Goal: Contribute content

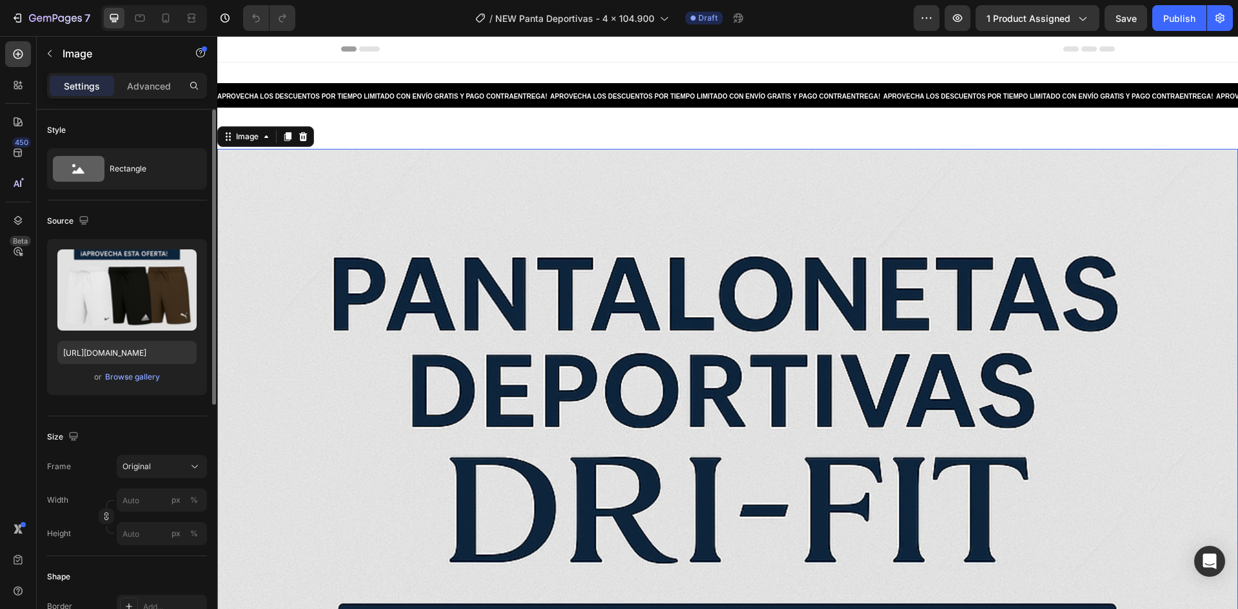
click at [149, 384] on div "or Browse gallery" at bounding box center [126, 376] width 139 height 15
click at [148, 379] on div "Browse gallery" at bounding box center [132, 377] width 55 height 12
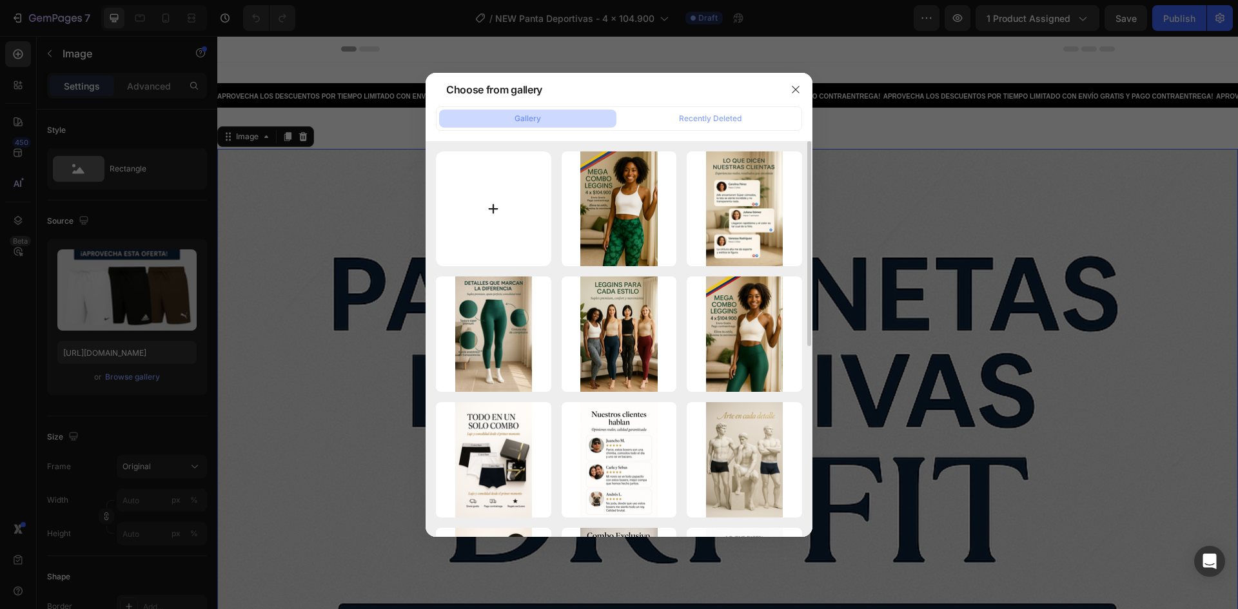
click at [479, 235] on input "file" at bounding box center [493, 209] width 115 height 115
type input "C:\fakepath\PANT1.png"
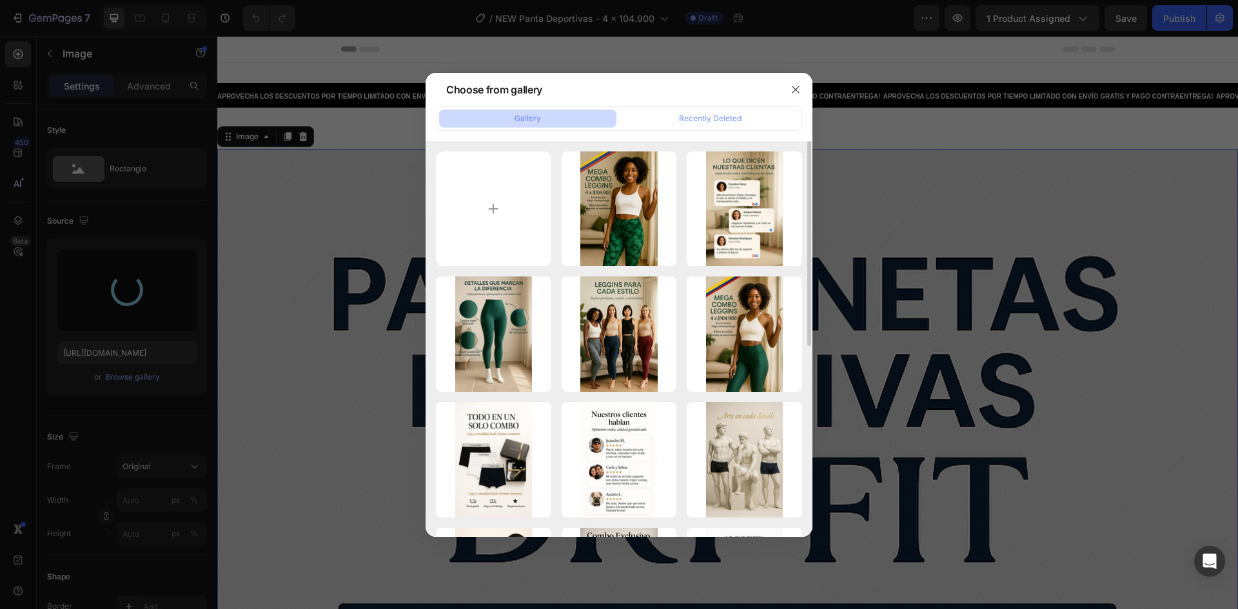
click at [498, 271] on div "leggggggggggggg.png 2746.77 kb LEG4.png 2374.03 kb LEG3.jpeg 151.06 kb LEG2.png…" at bounding box center [619, 523] width 366 height 743
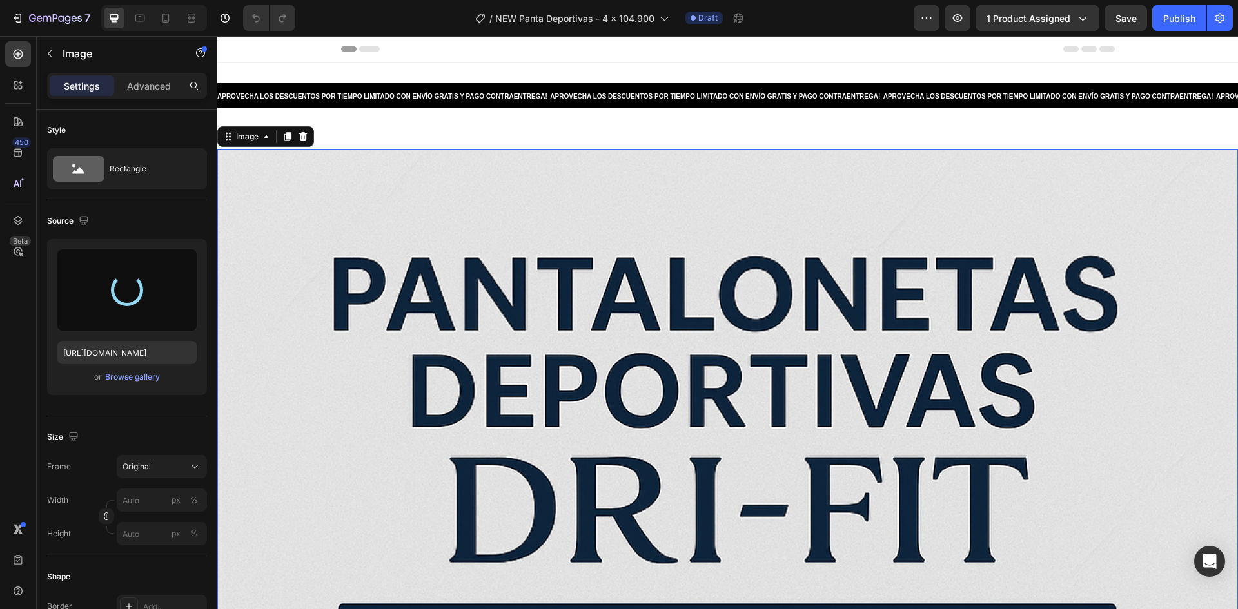
type input "[URL][DOMAIN_NAME]"
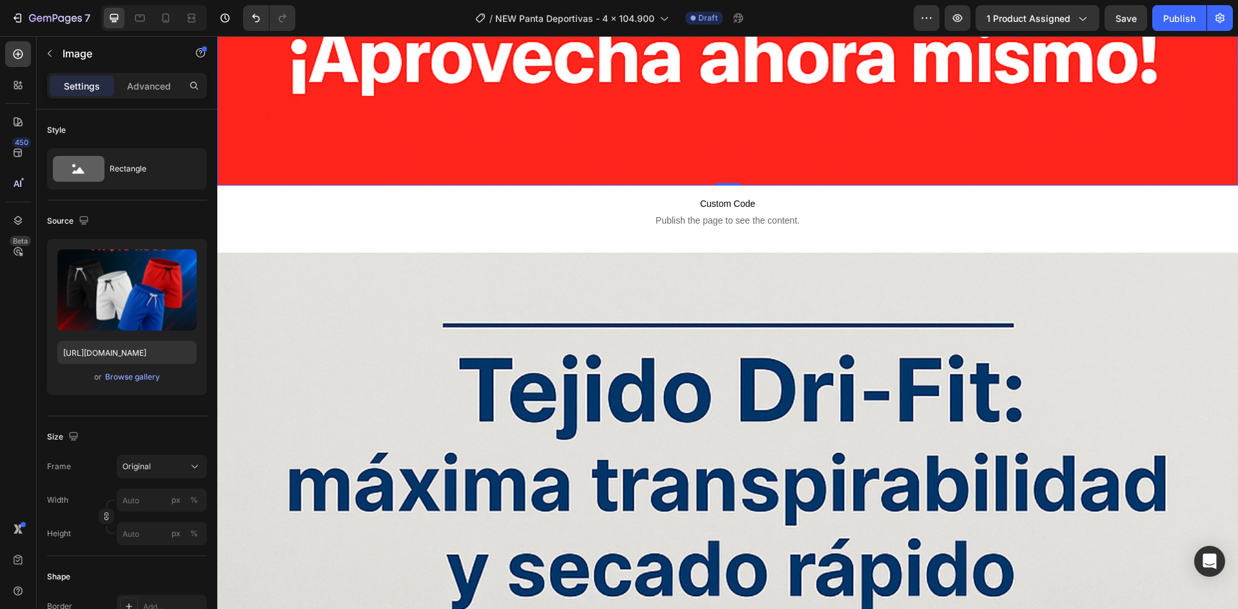
scroll to position [1676, 0]
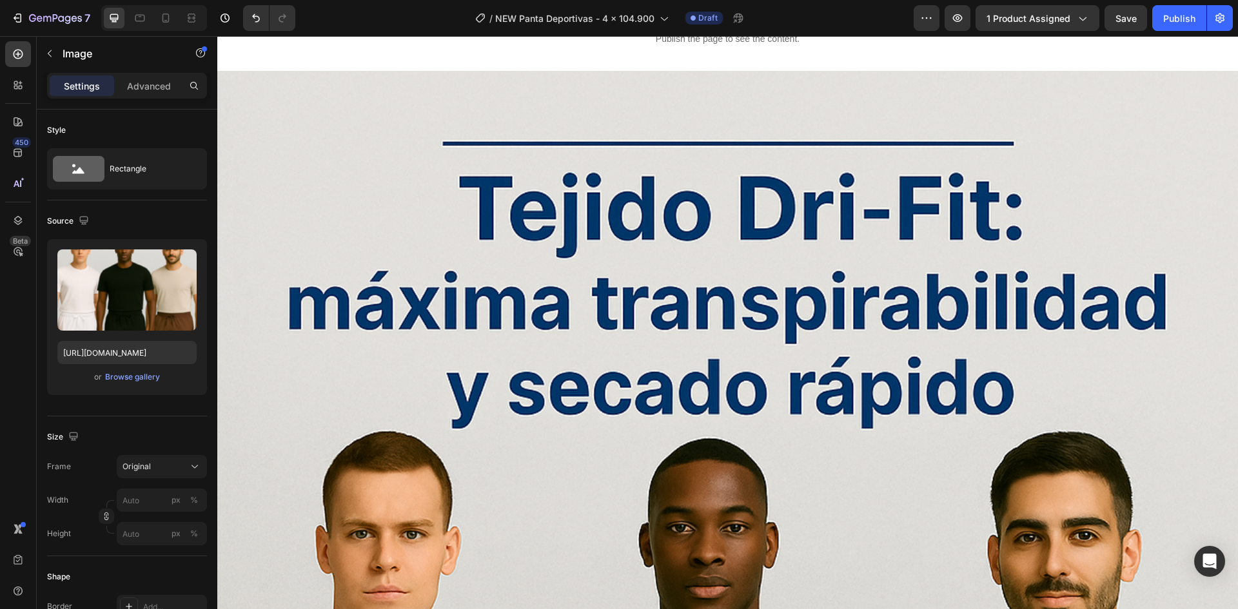
click at [158, 381] on div "Browse gallery" at bounding box center [132, 377] width 55 height 12
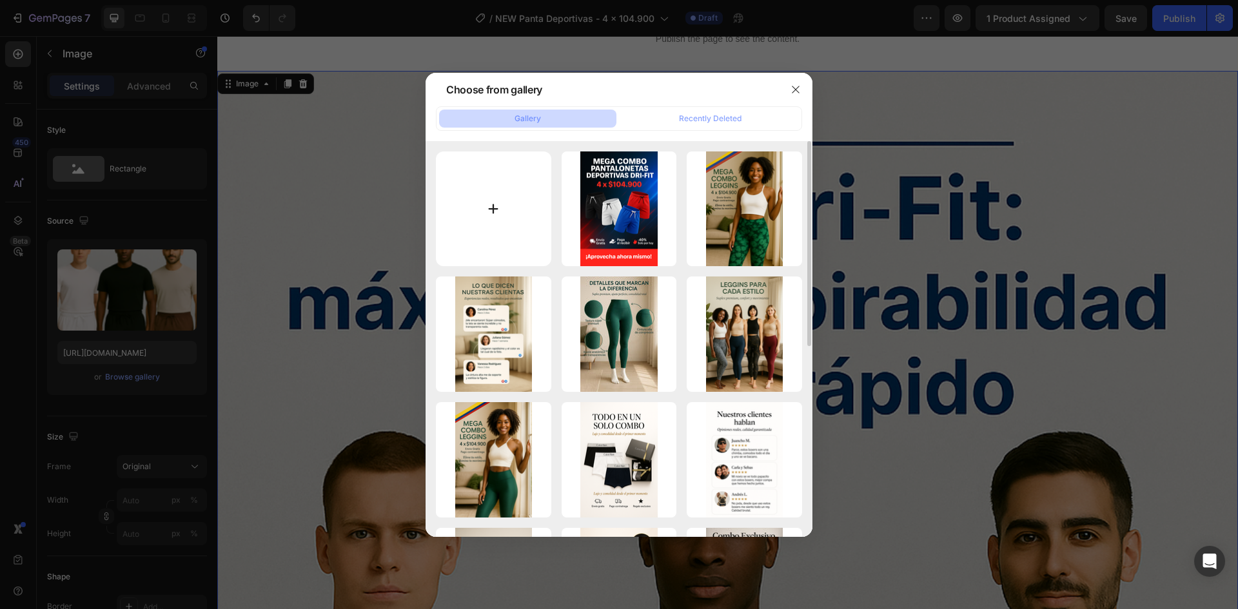
click at [462, 196] on input "file" at bounding box center [493, 209] width 115 height 115
type input "C:\fakepath\PANT2.png"
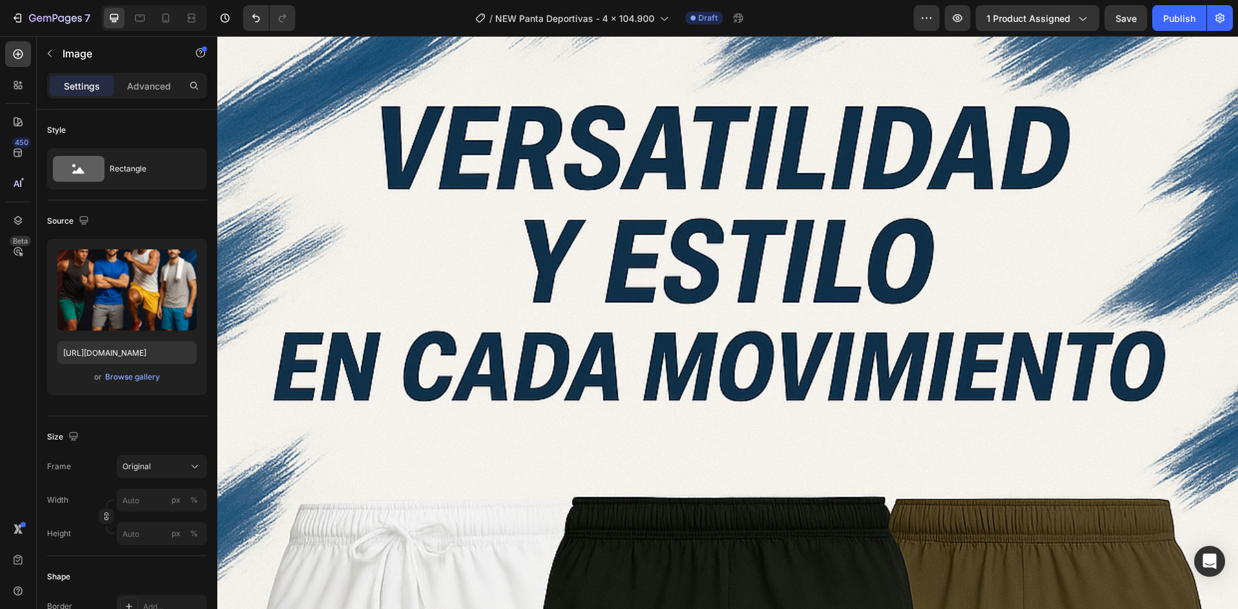
scroll to position [3288, 0]
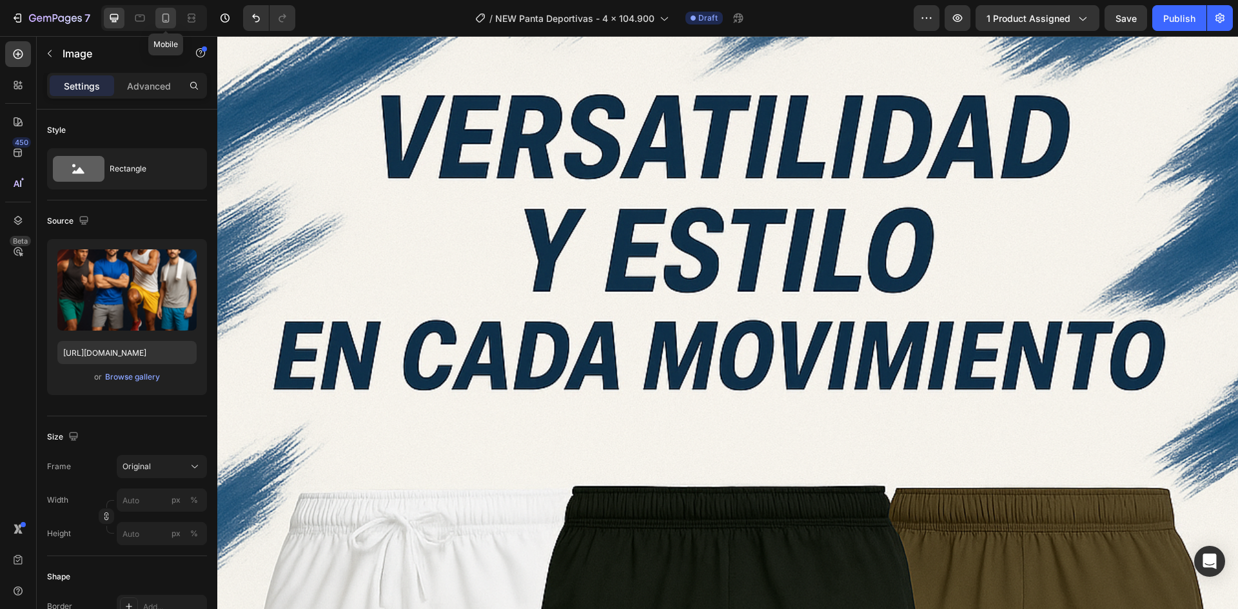
click at [166, 17] on icon at bounding box center [165, 18] width 13 height 13
type input "[URL][DOMAIN_NAME]"
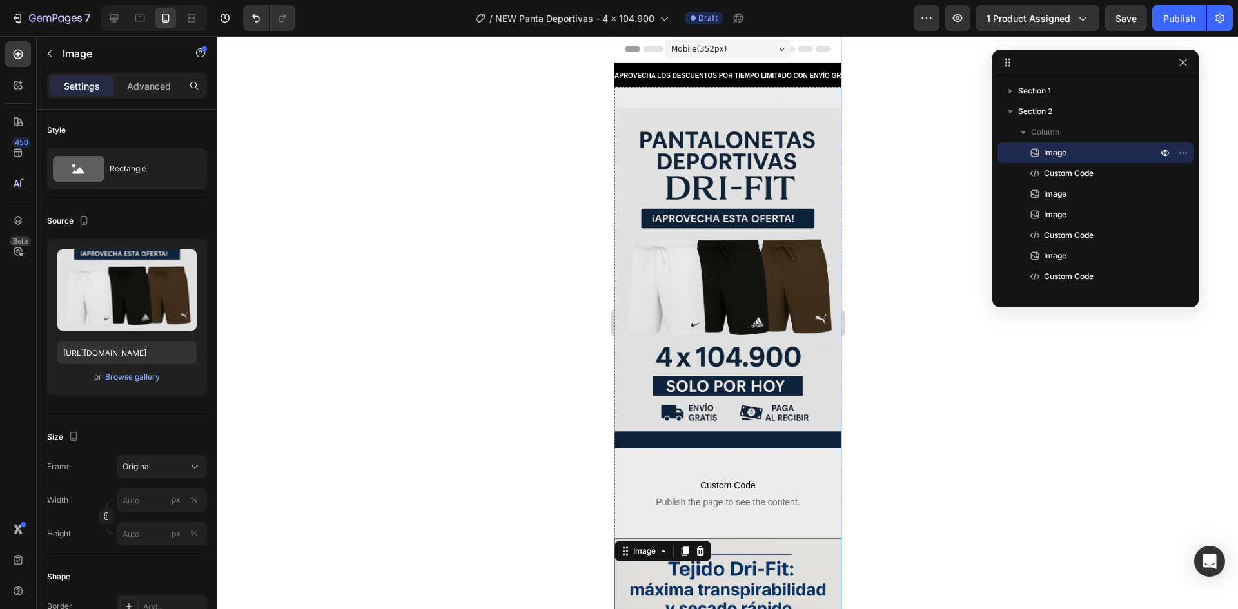
click at [747, 256] on img at bounding box center [727, 278] width 227 height 340
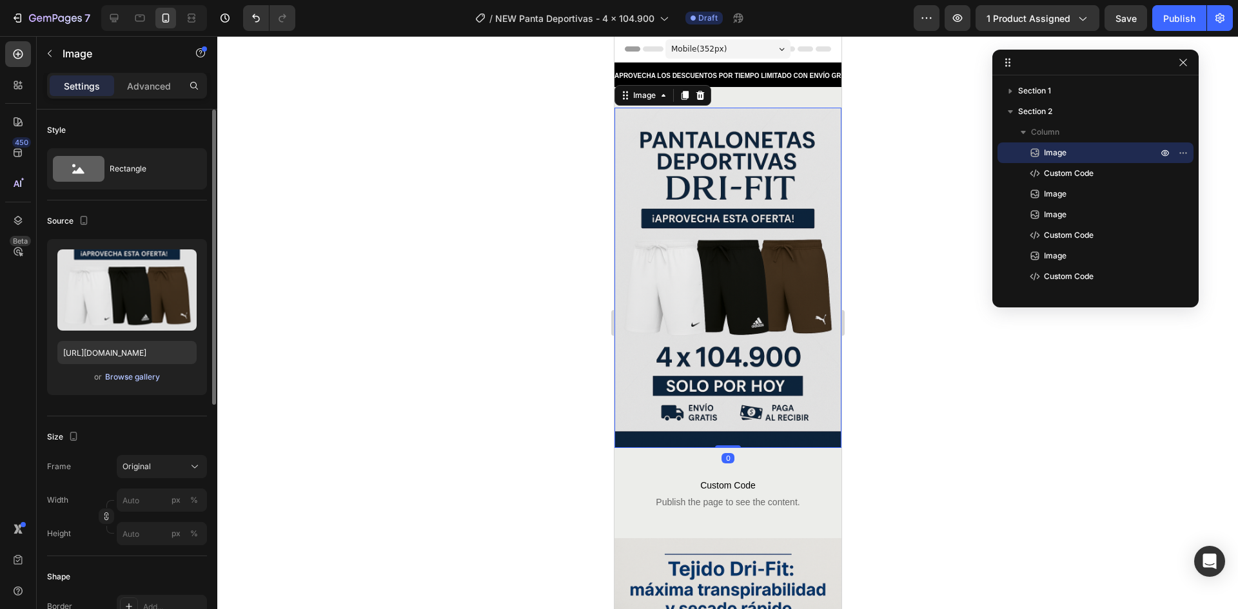
click at [137, 379] on div "Browse gallery" at bounding box center [132, 377] width 55 height 12
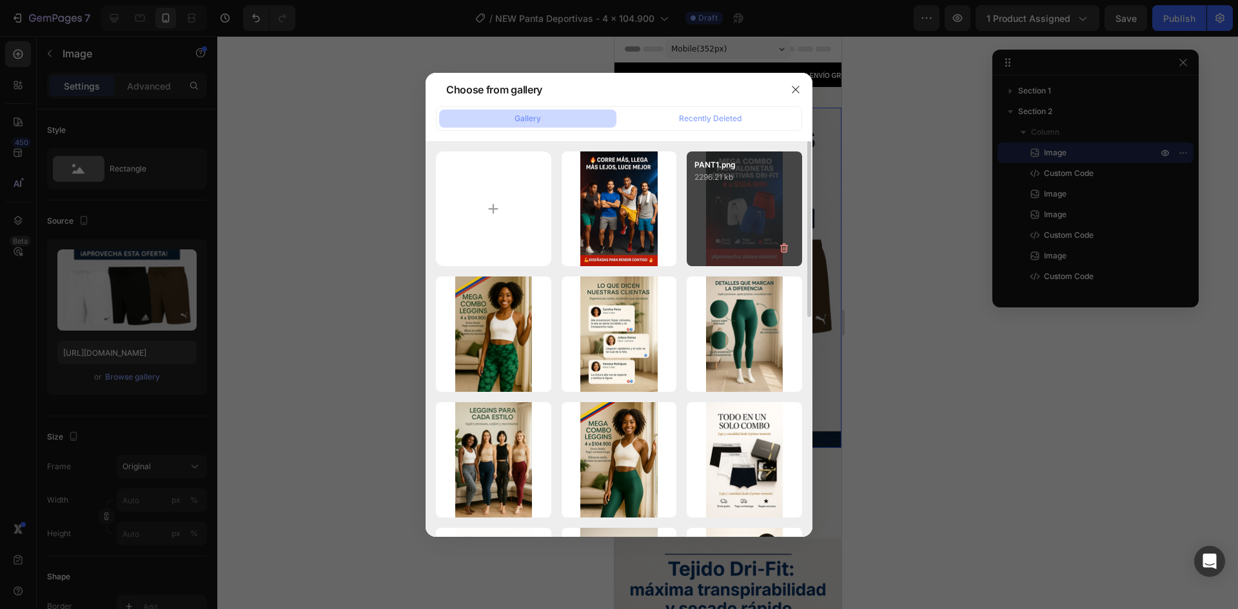
click at [723, 197] on div "PANT1.png 2296.21 kb" at bounding box center [744, 209] width 115 height 115
type input "[URL][DOMAIN_NAME]"
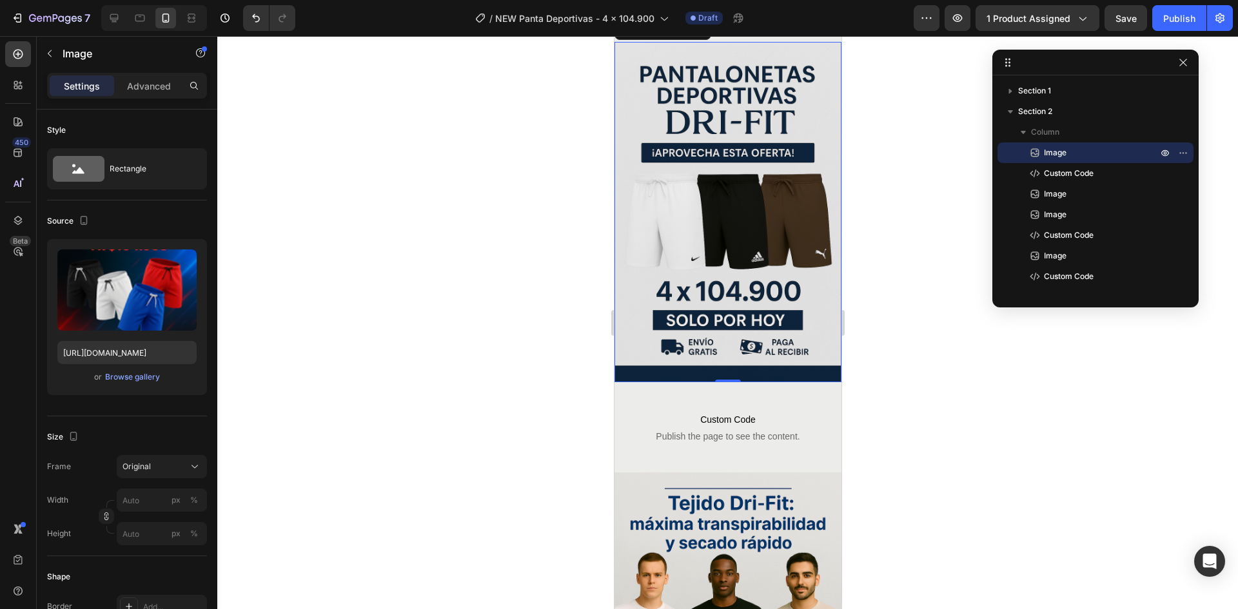
scroll to position [129, 0]
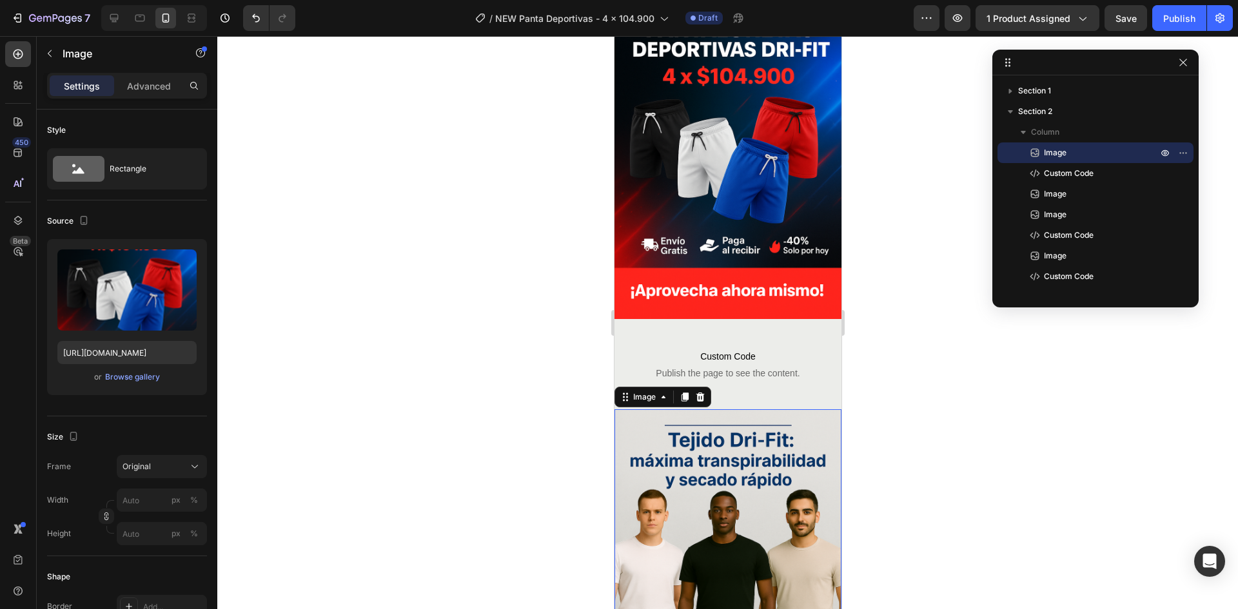
click at [710, 435] on img at bounding box center [727, 579] width 227 height 340
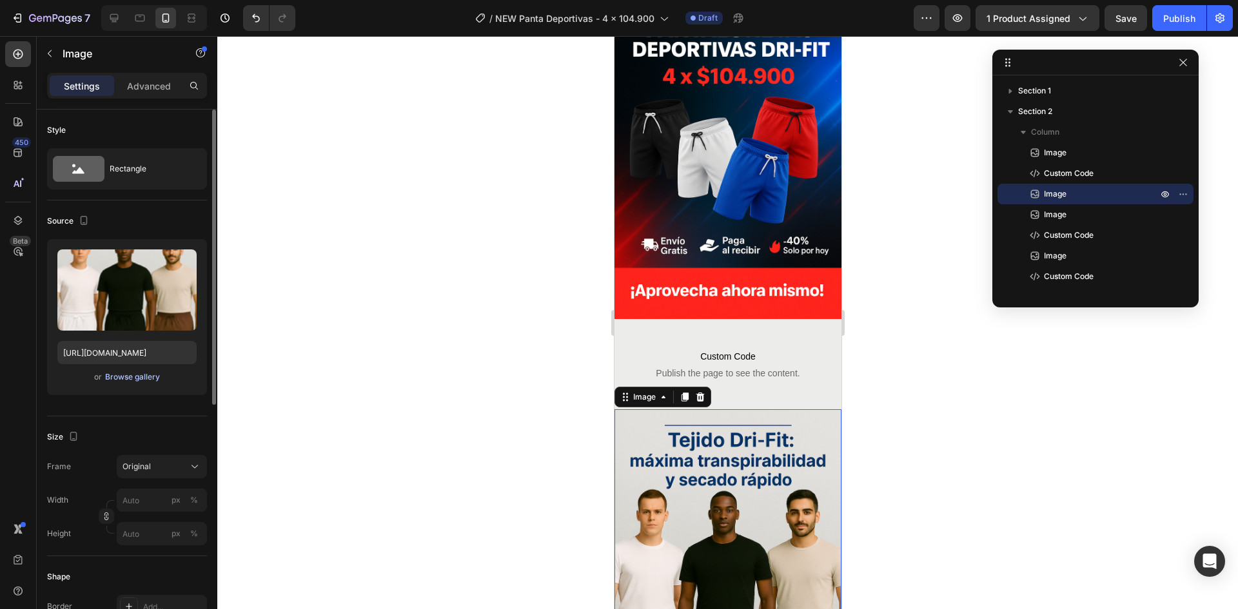
click at [155, 375] on div "Browse gallery" at bounding box center [132, 377] width 55 height 12
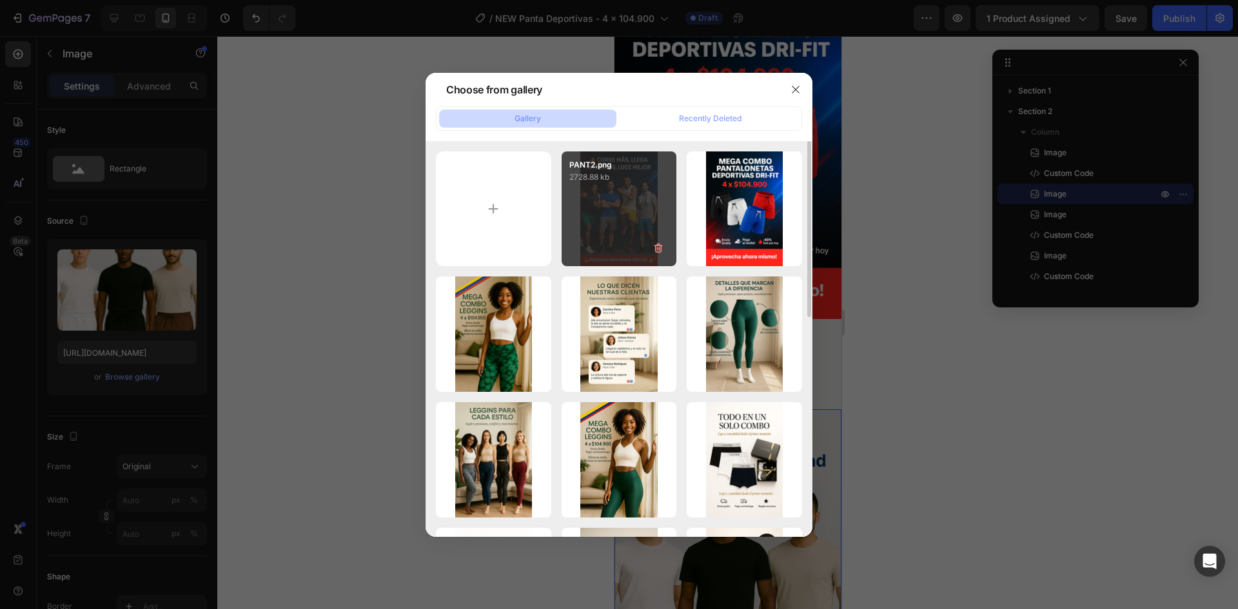
click at [602, 210] on div "PANT2.png 2728.88 kb" at bounding box center [619, 209] width 115 height 115
type input "[URL][DOMAIN_NAME]"
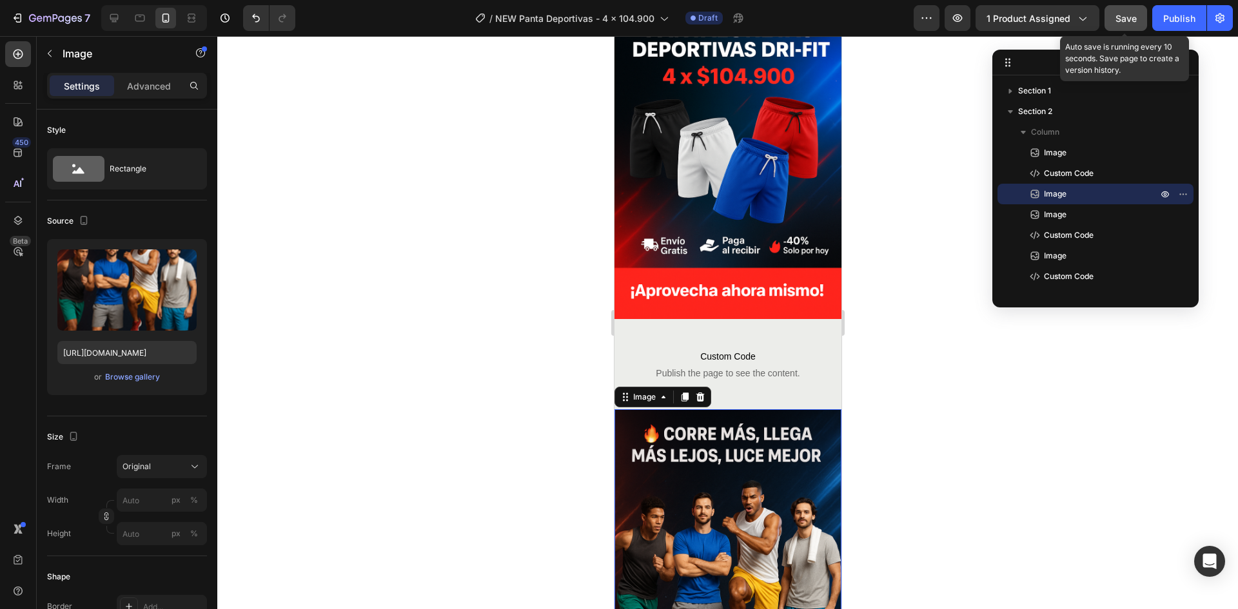
click at [1123, 27] on button "Save" at bounding box center [1125, 18] width 43 height 26
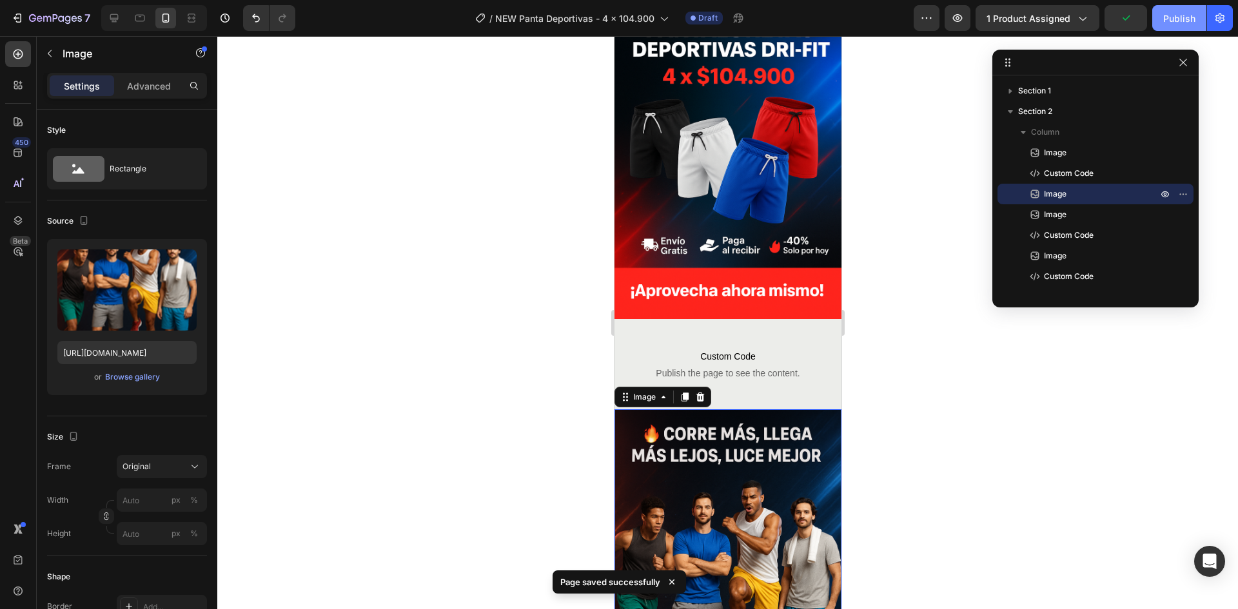
click at [1192, 14] on div "Publish" at bounding box center [1179, 19] width 32 height 14
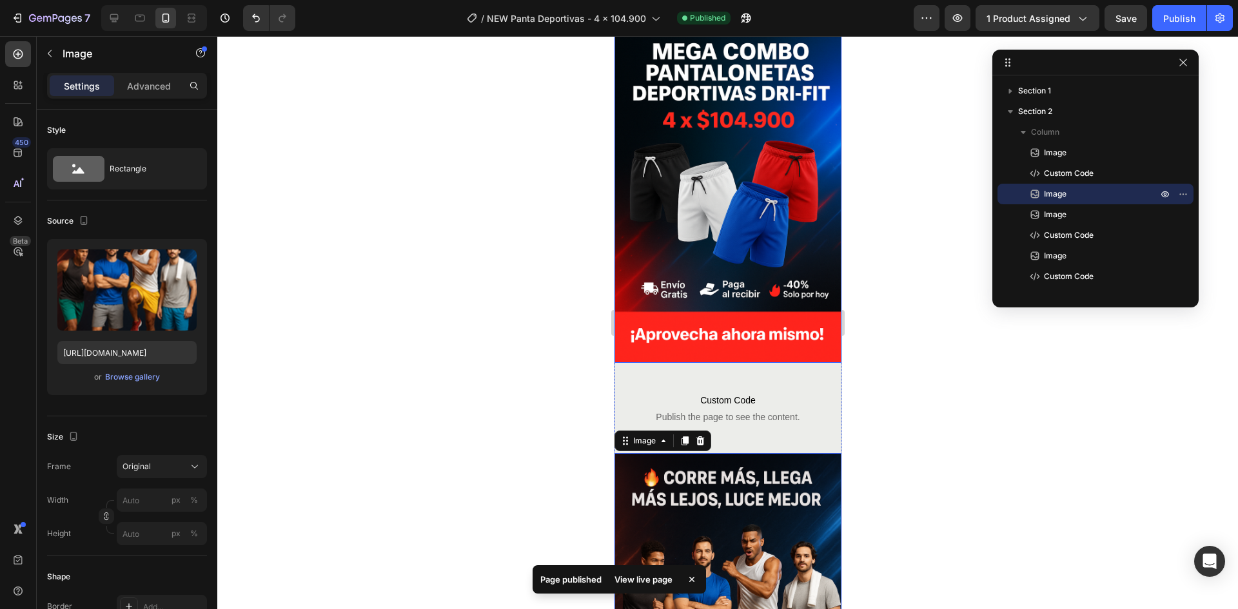
scroll to position [258, 0]
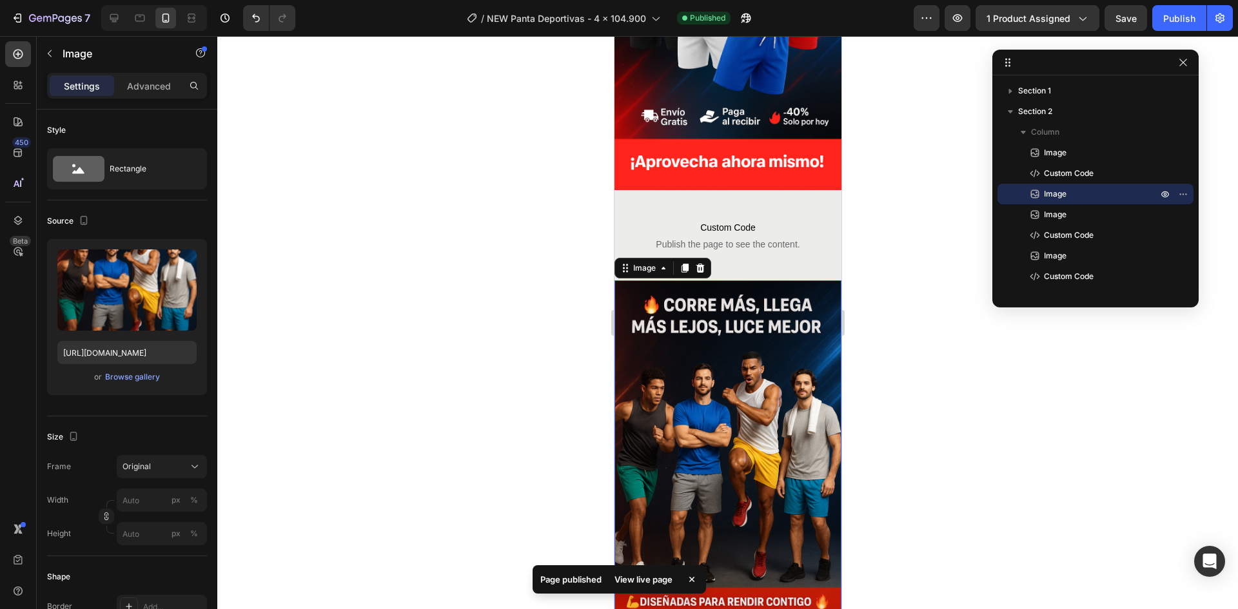
click at [890, 309] on div at bounding box center [727, 322] width 1021 height 573
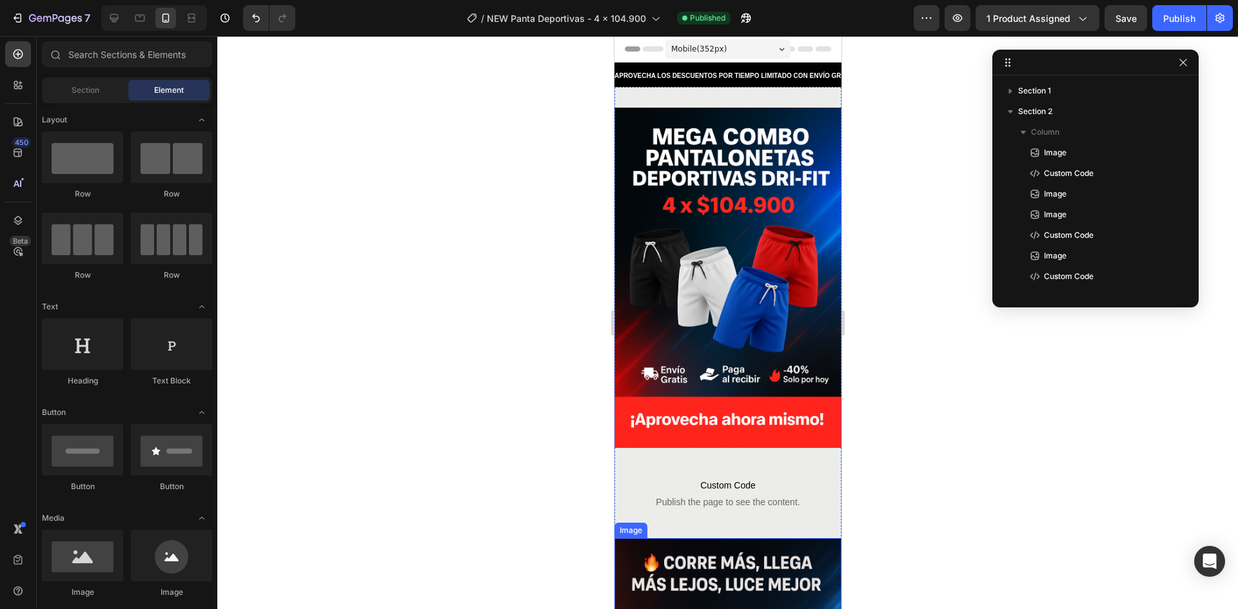
scroll to position [193, 0]
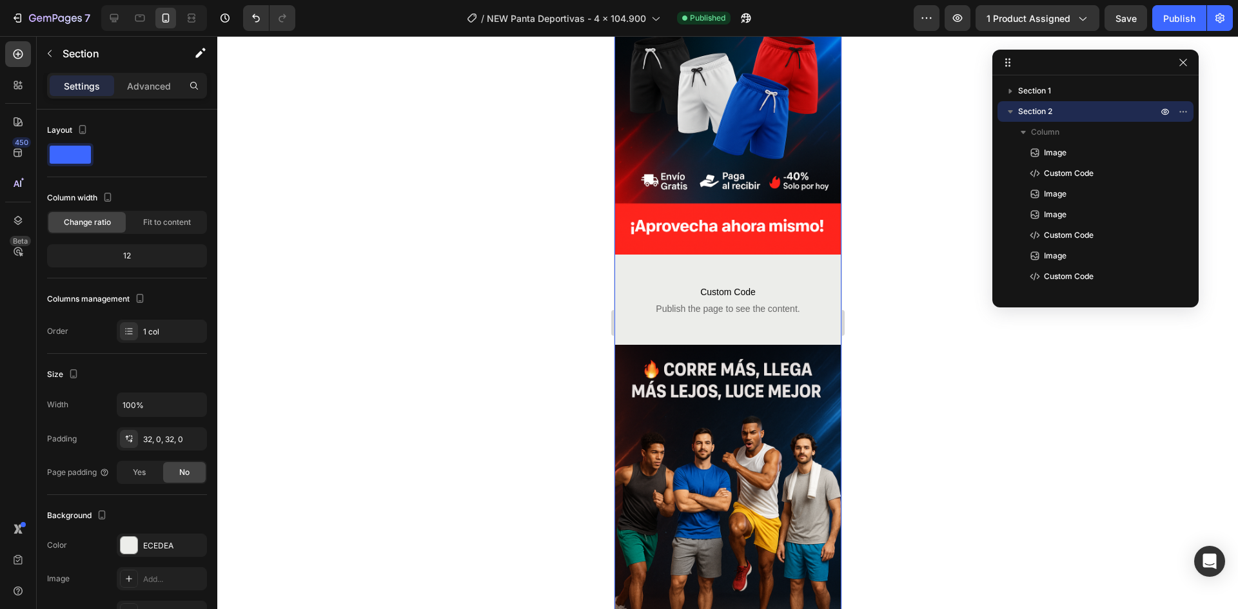
click at [529, 321] on div at bounding box center [727, 322] width 1021 height 573
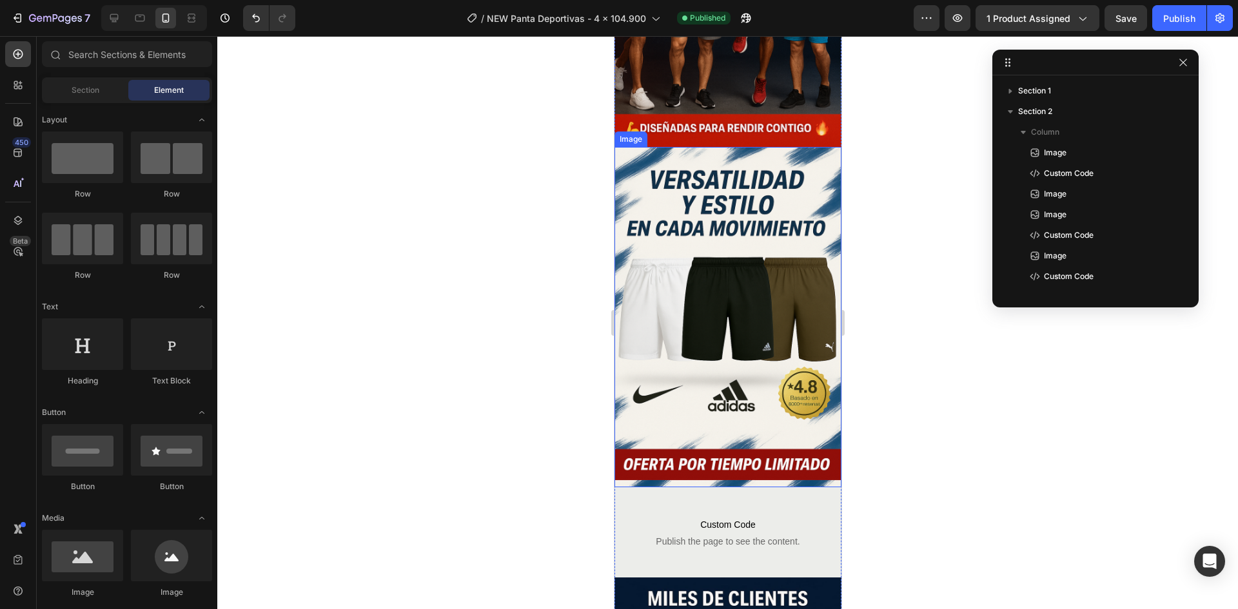
scroll to position [903, 0]
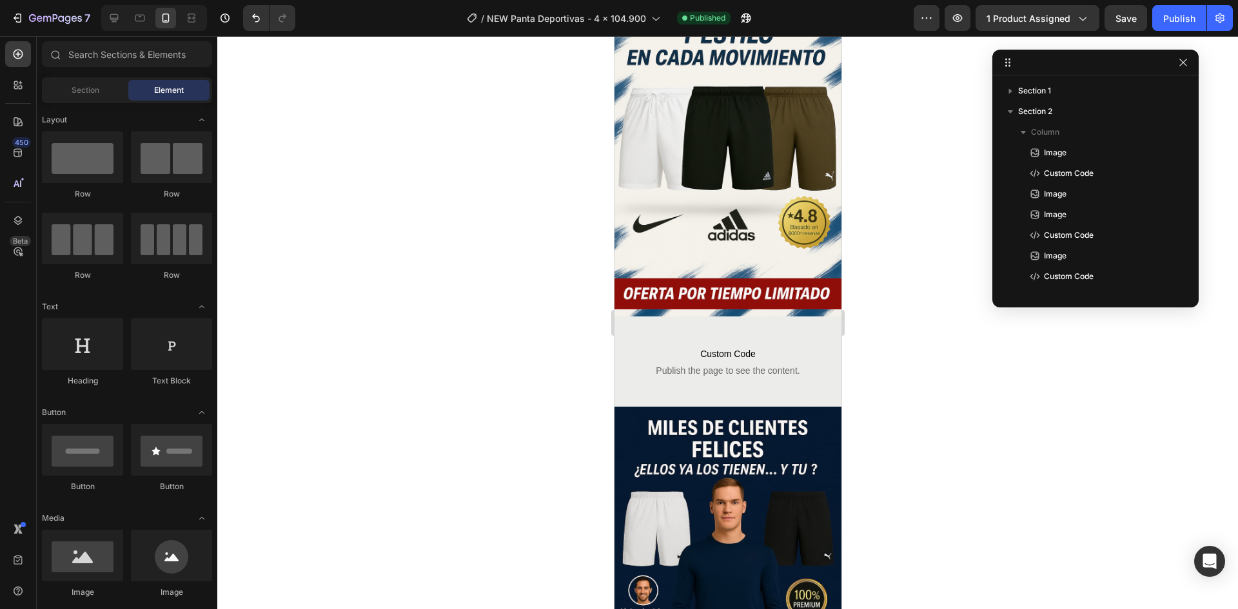
click at [896, 101] on div at bounding box center [727, 322] width 1021 height 573
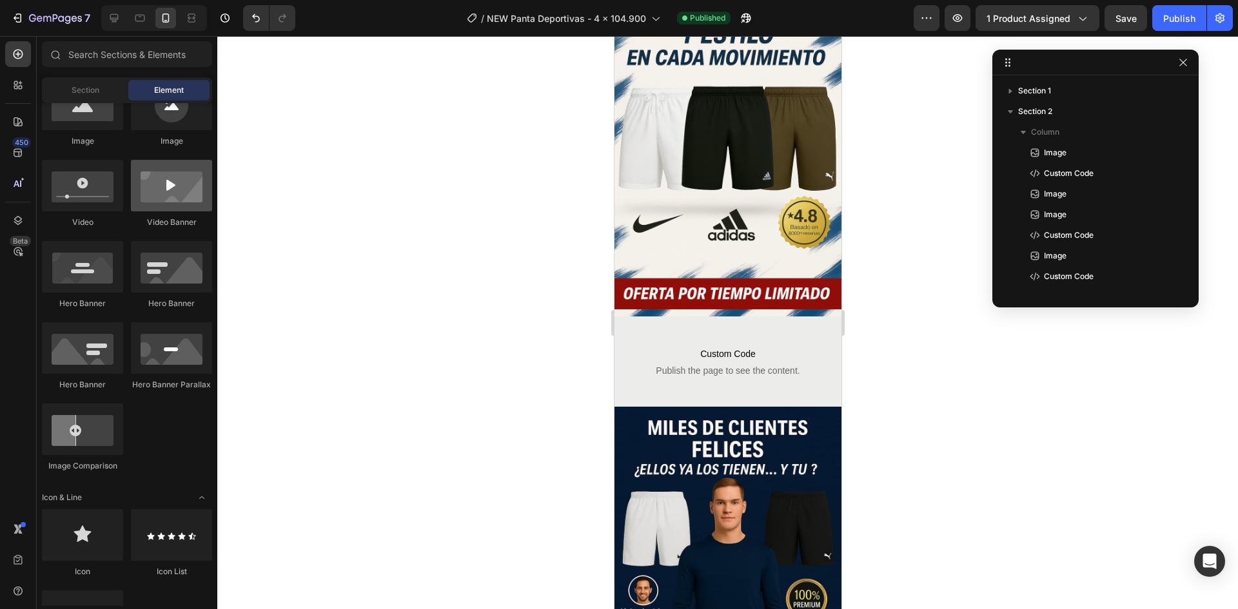
scroll to position [0, 0]
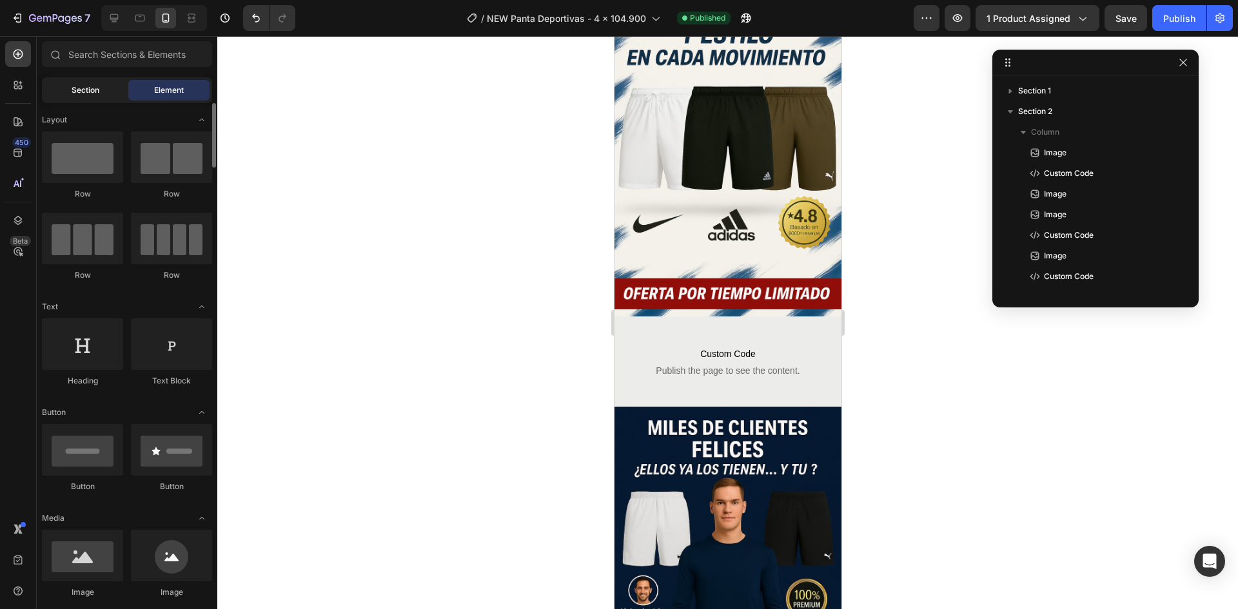
click at [105, 94] on div "Section" at bounding box center [84, 90] width 81 height 21
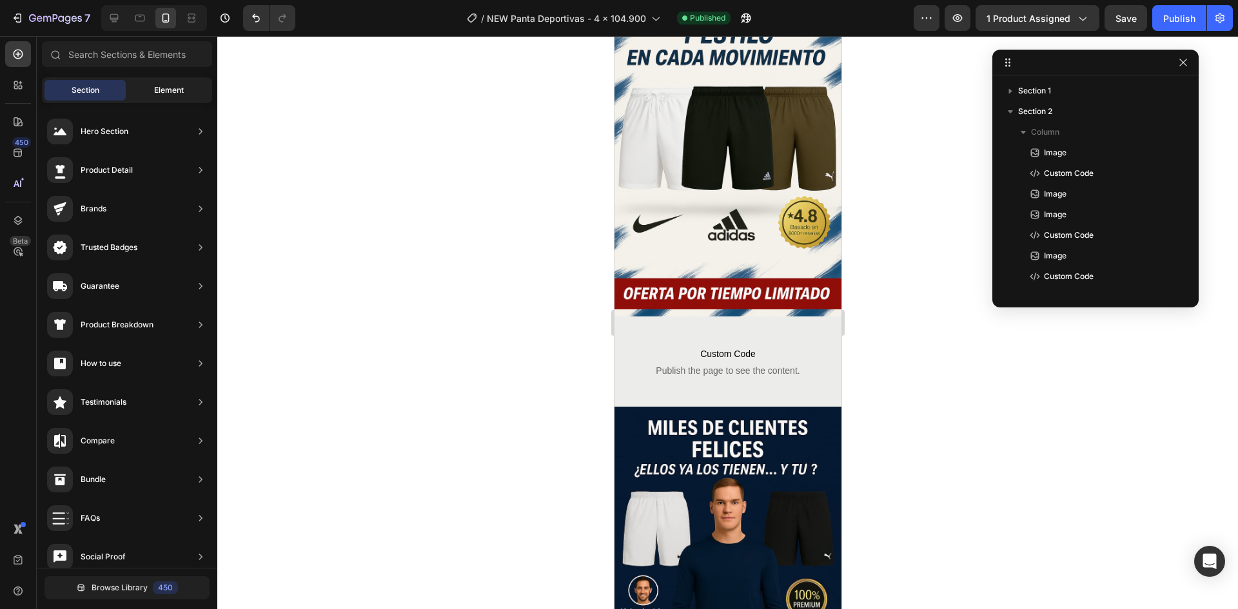
click at [172, 86] on span "Element" at bounding box center [169, 90] width 30 height 12
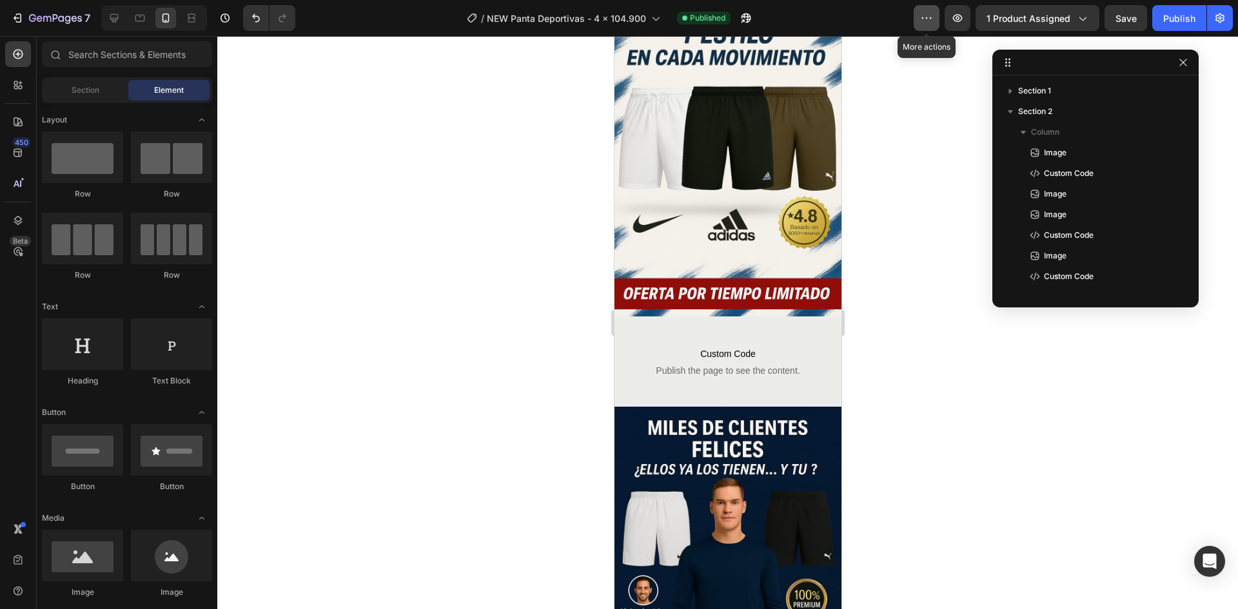
click at [933, 16] on icon "button" at bounding box center [926, 18] width 13 height 13
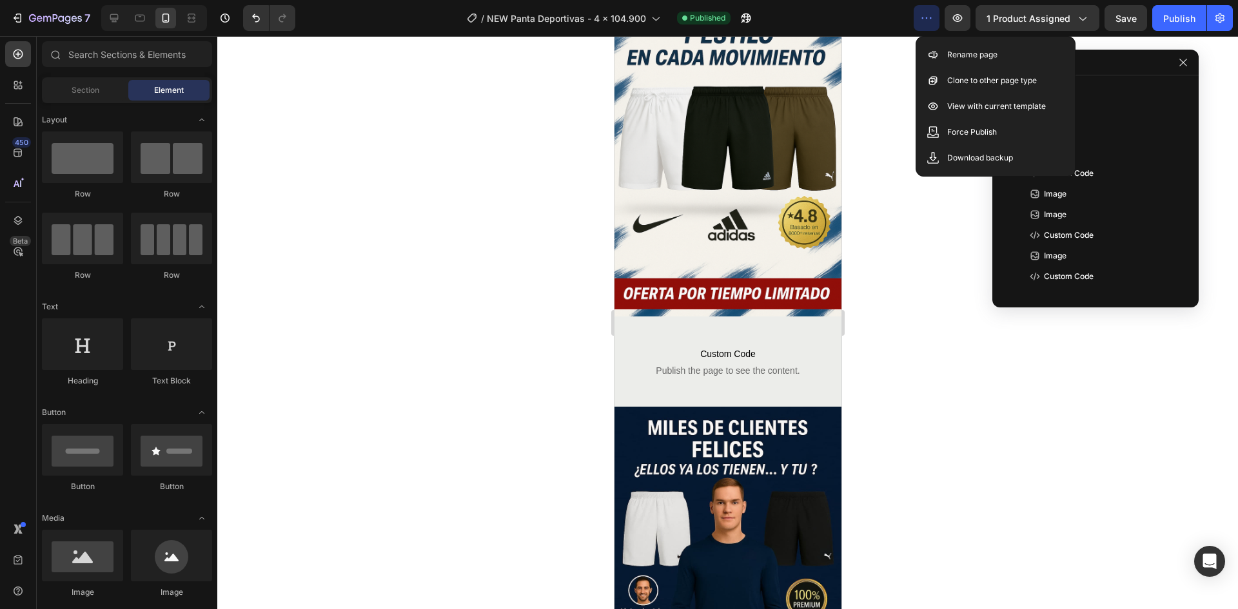
click at [933, 16] on icon "button" at bounding box center [926, 18] width 13 height 13
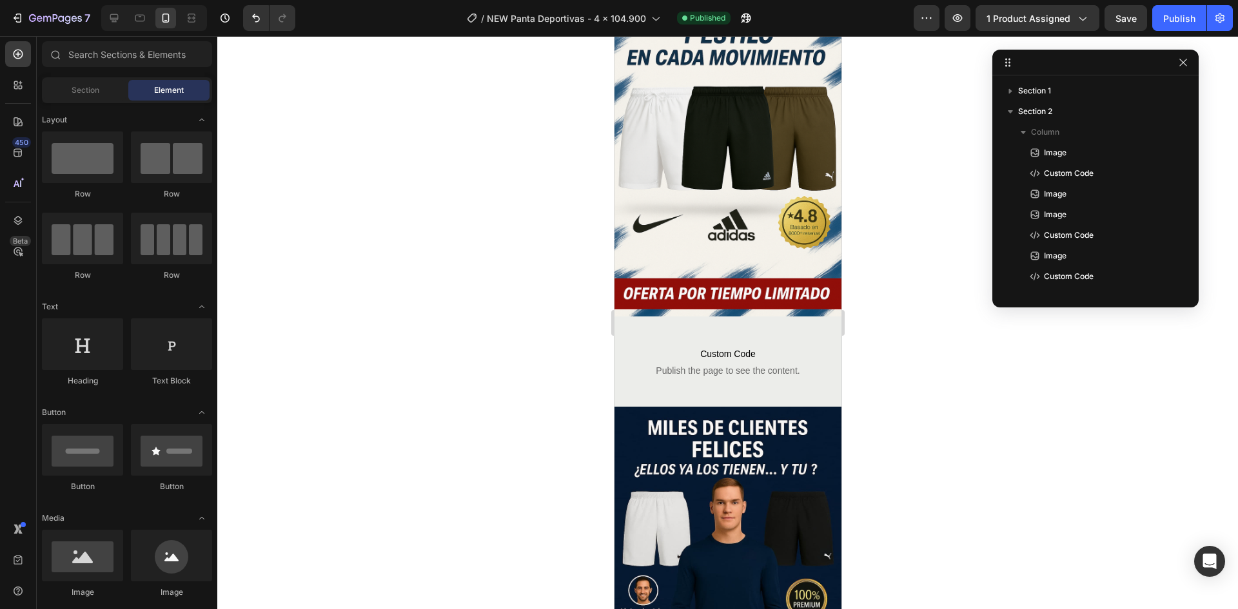
click at [875, 159] on div at bounding box center [727, 322] width 1021 height 573
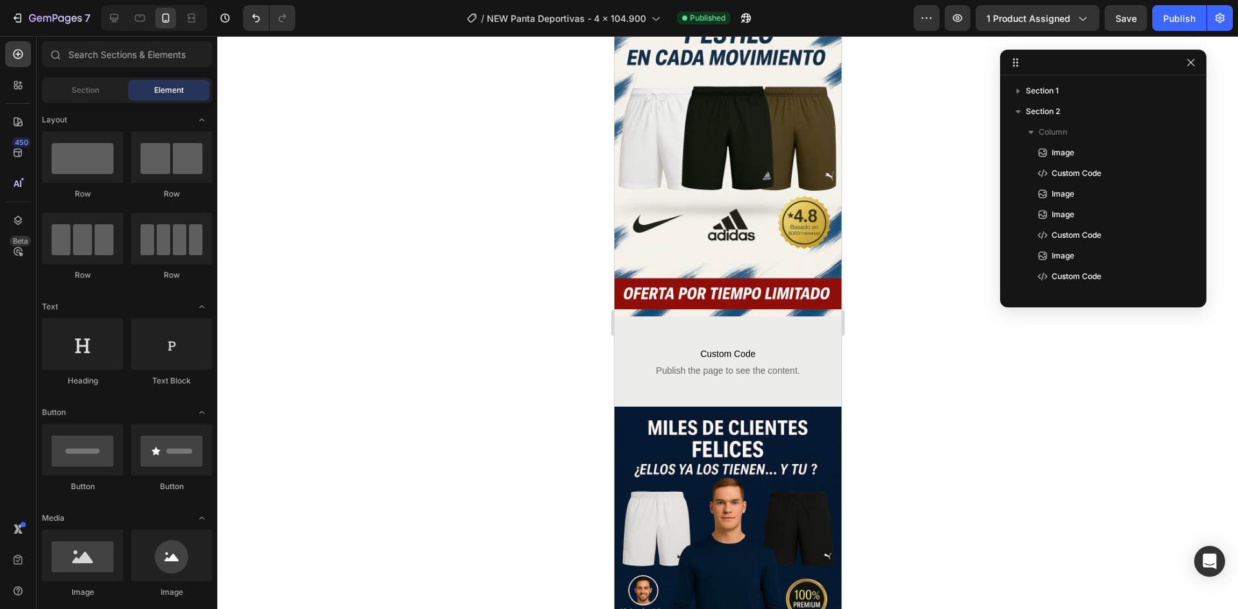
drag, startPoint x: 1036, startPoint y: 68, endPoint x: 1046, endPoint y: 68, distance: 9.7
click at [944, 186] on div at bounding box center [727, 322] width 1021 height 573
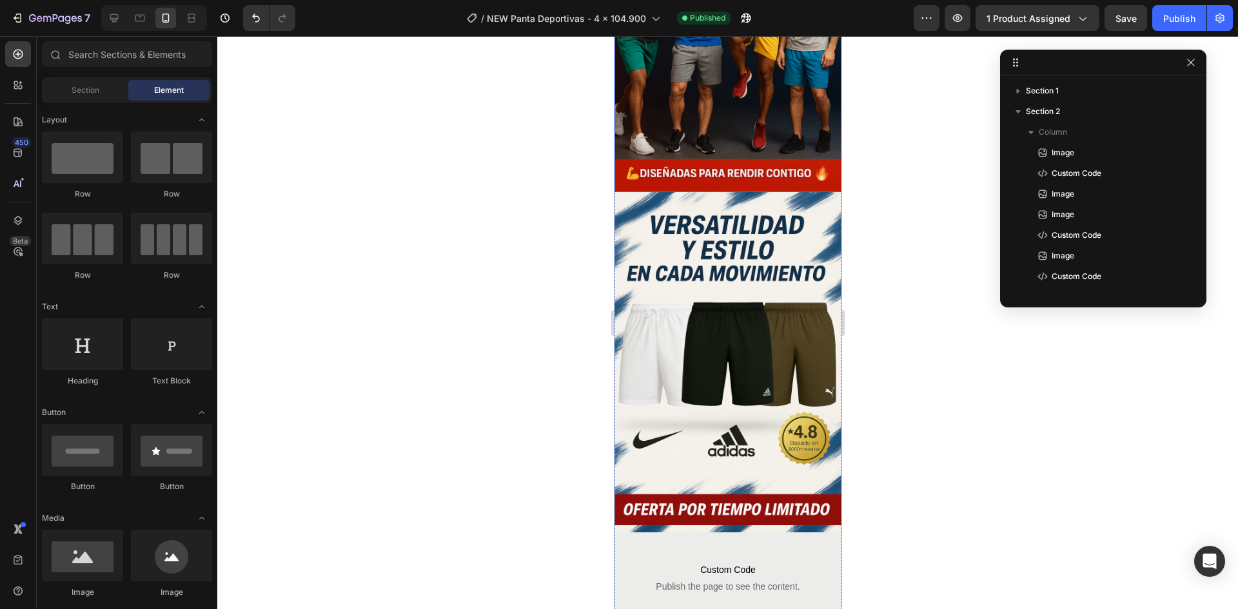
scroll to position [709, 0]
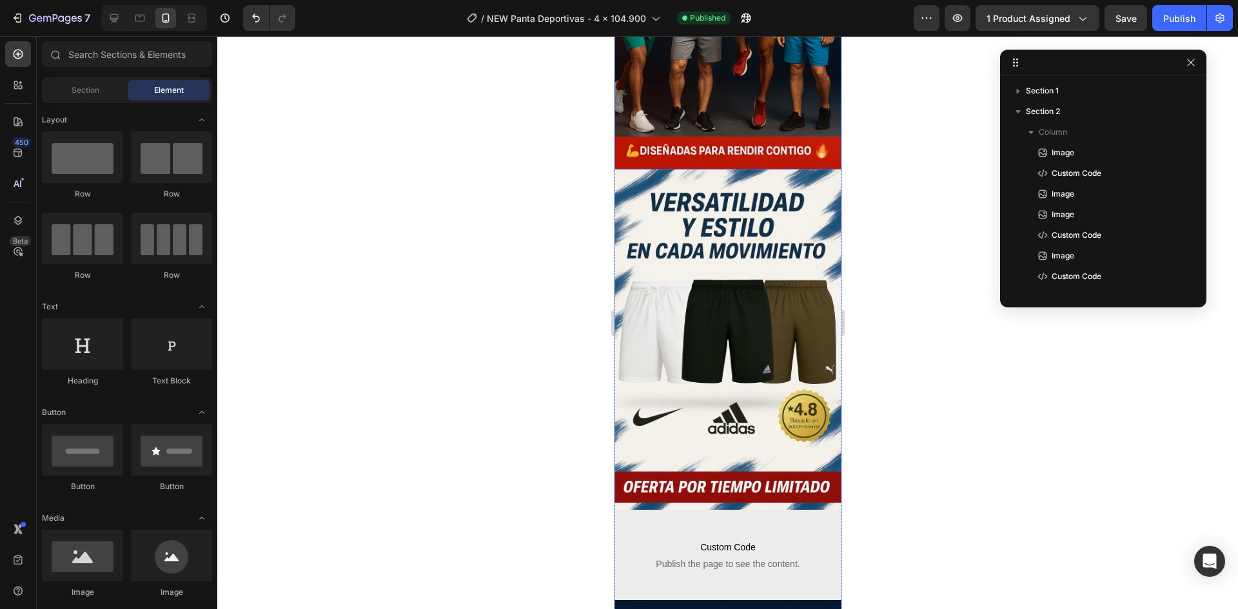
click at [726, 311] on img at bounding box center [727, 340] width 227 height 340
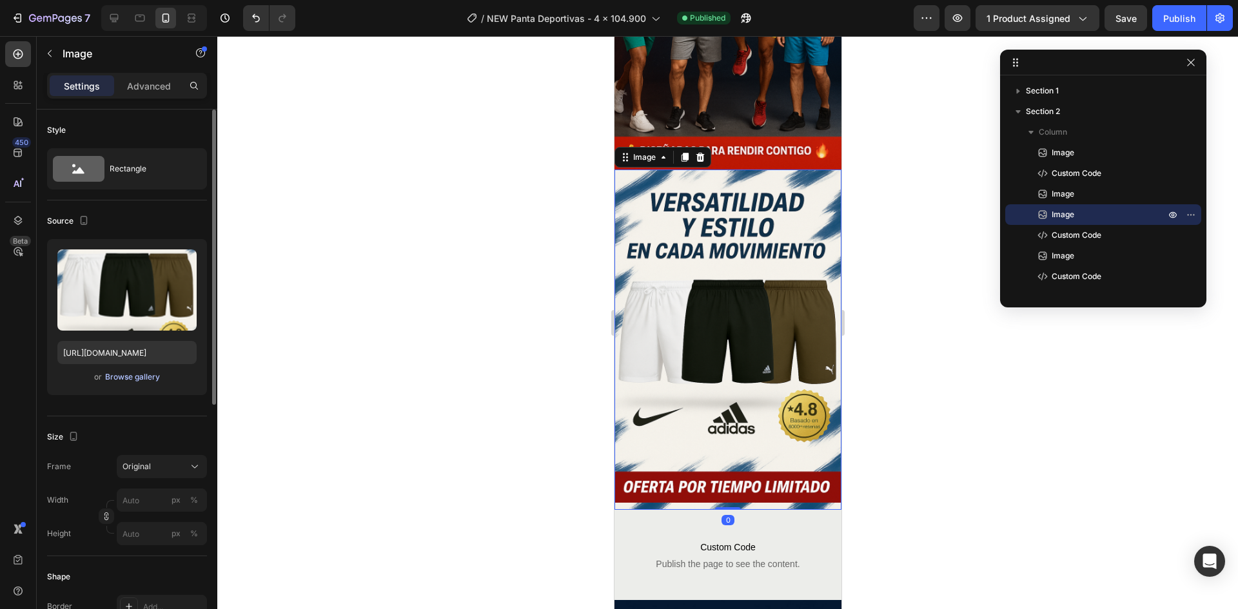
click at [127, 379] on div "Browse gallery" at bounding box center [132, 377] width 55 height 12
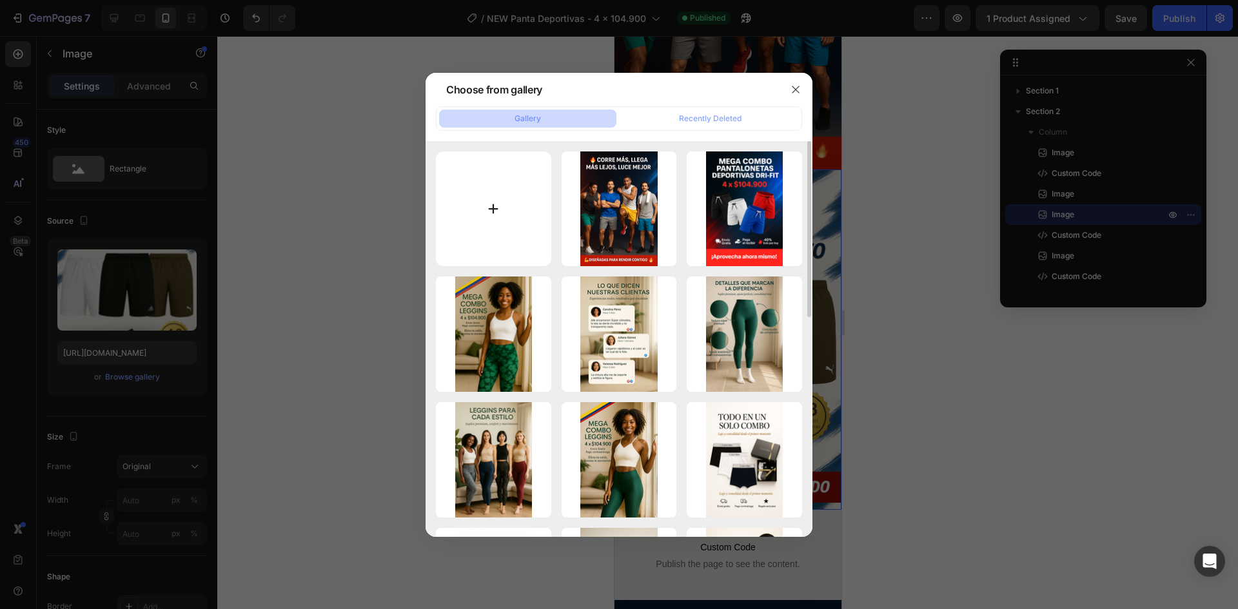
click at [442, 178] on input "file" at bounding box center [493, 209] width 115 height 115
type input "C:\fakepath\PANT3.png"
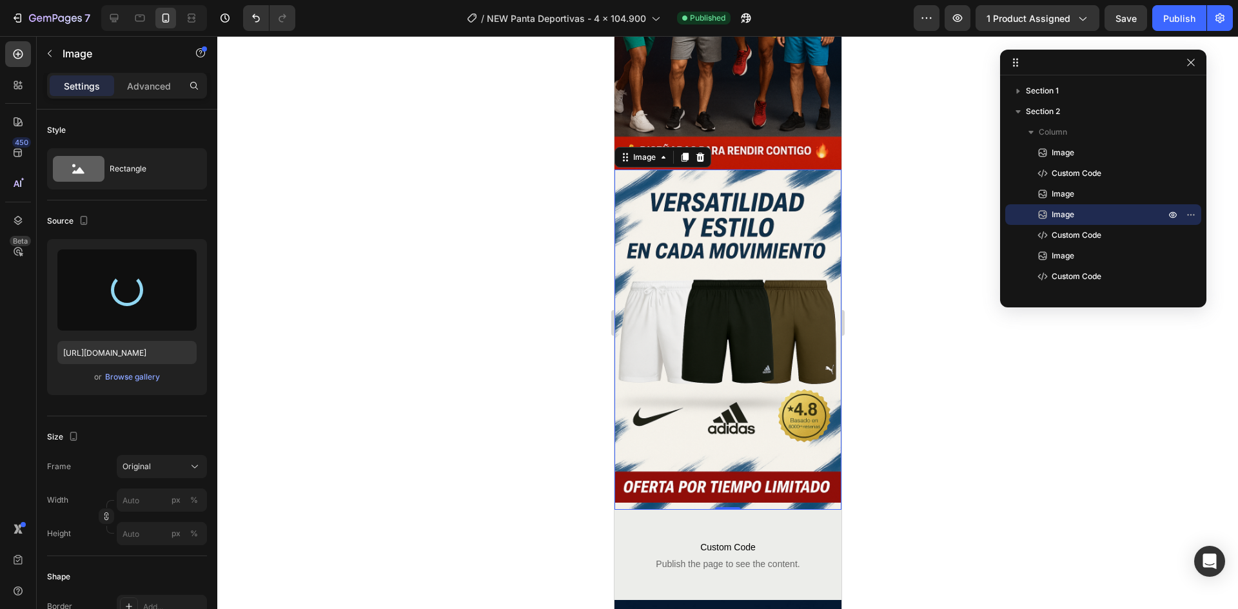
type input "[URL][DOMAIN_NAME]"
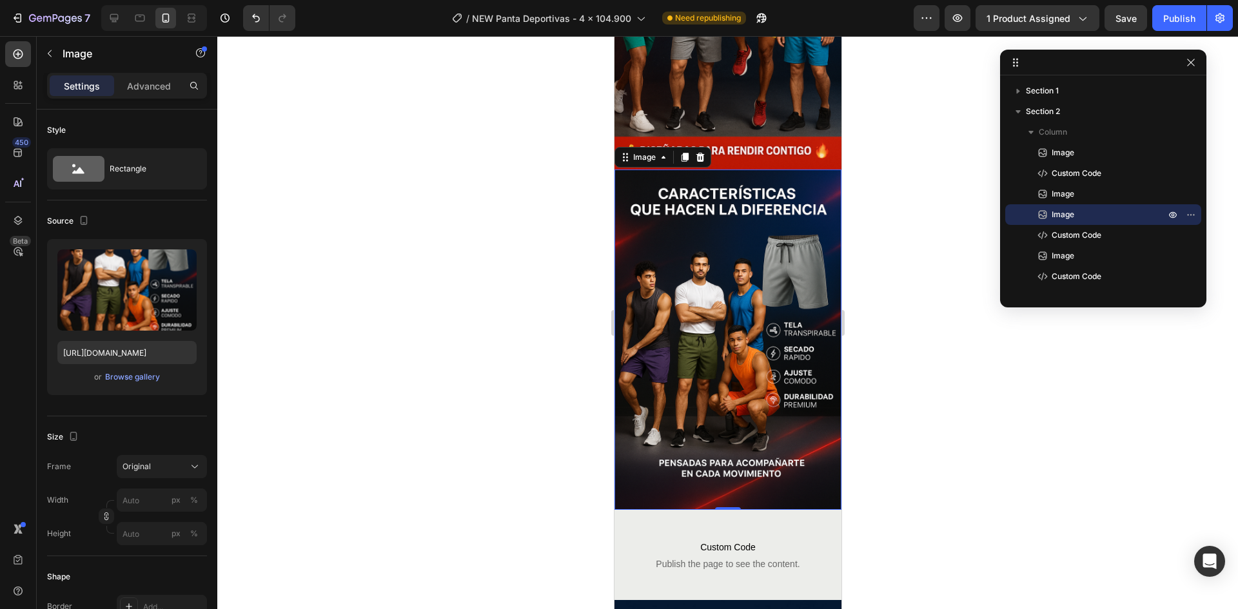
click at [493, 377] on div at bounding box center [727, 322] width 1021 height 573
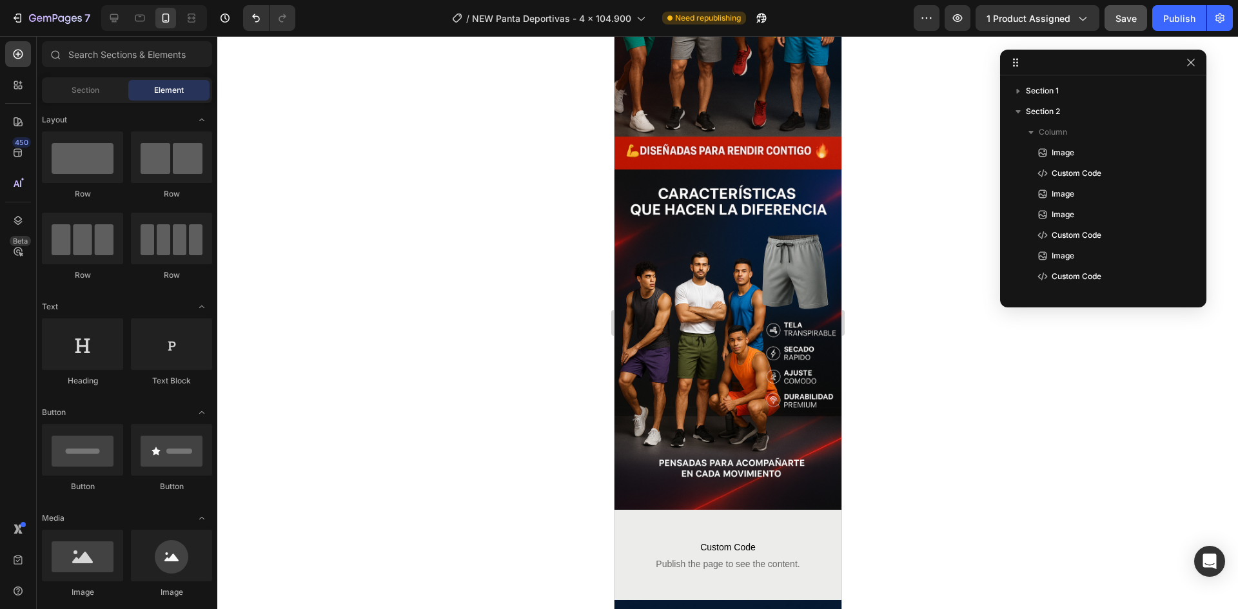
click at [1130, 13] on span "Save" at bounding box center [1125, 18] width 21 height 11
click at [1157, 17] on button "Publish" at bounding box center [1179, 18] width 54 height 26
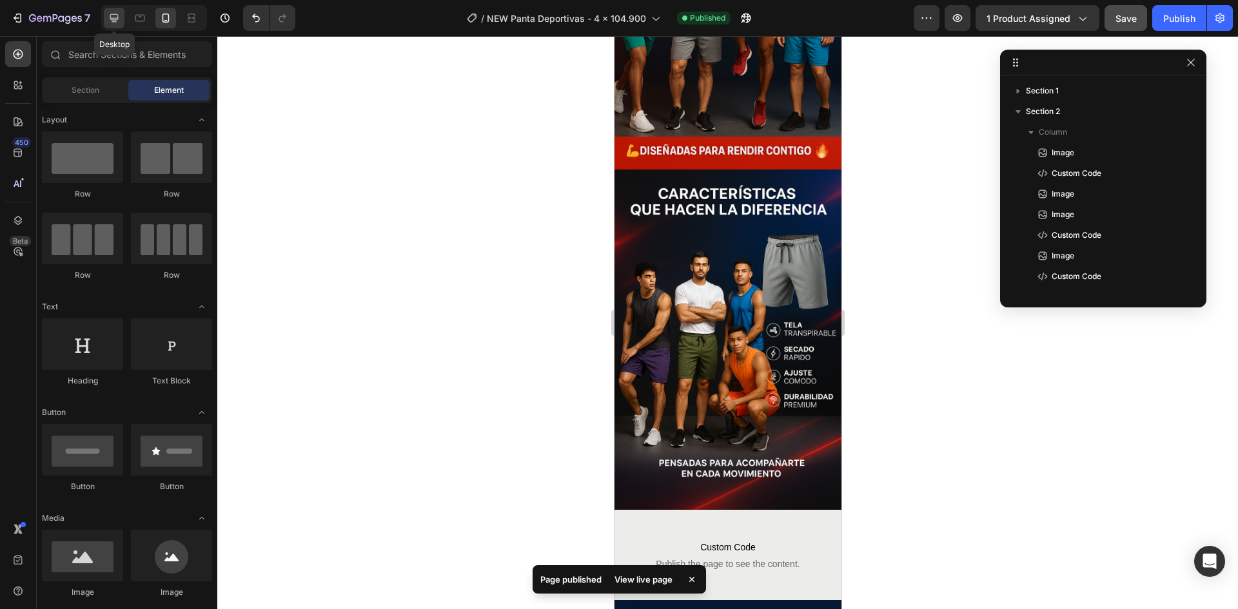
click at [114, 24] on icon at bounding box center [114, 18] width 13 height 13
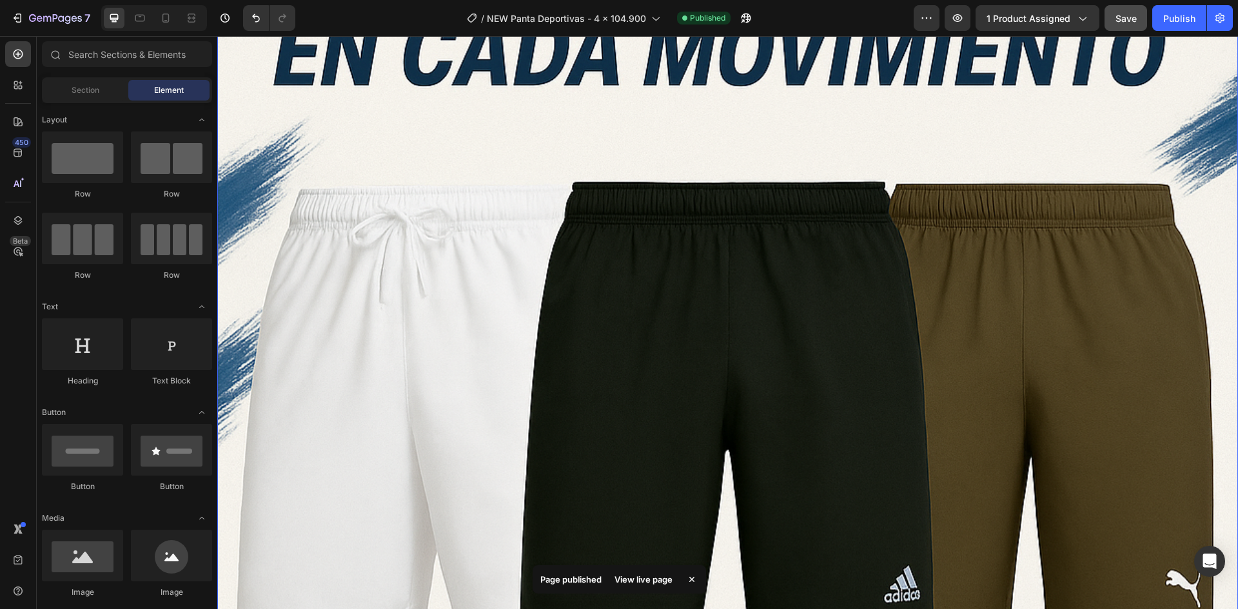
scroll to position [3723, 0]
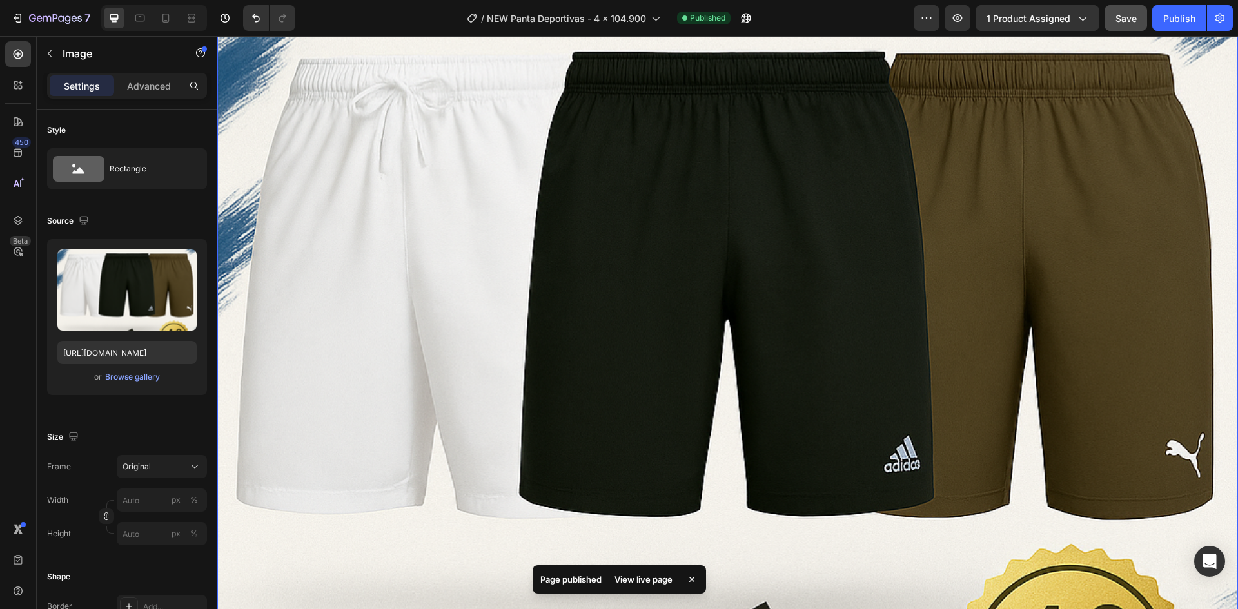
click at [555, 266] on img at bounding box center [727, 320] width 1021 height 1531
click at [119, 373] on div "Browse gallery" at bounding box center [132, 377] width 55 height 12
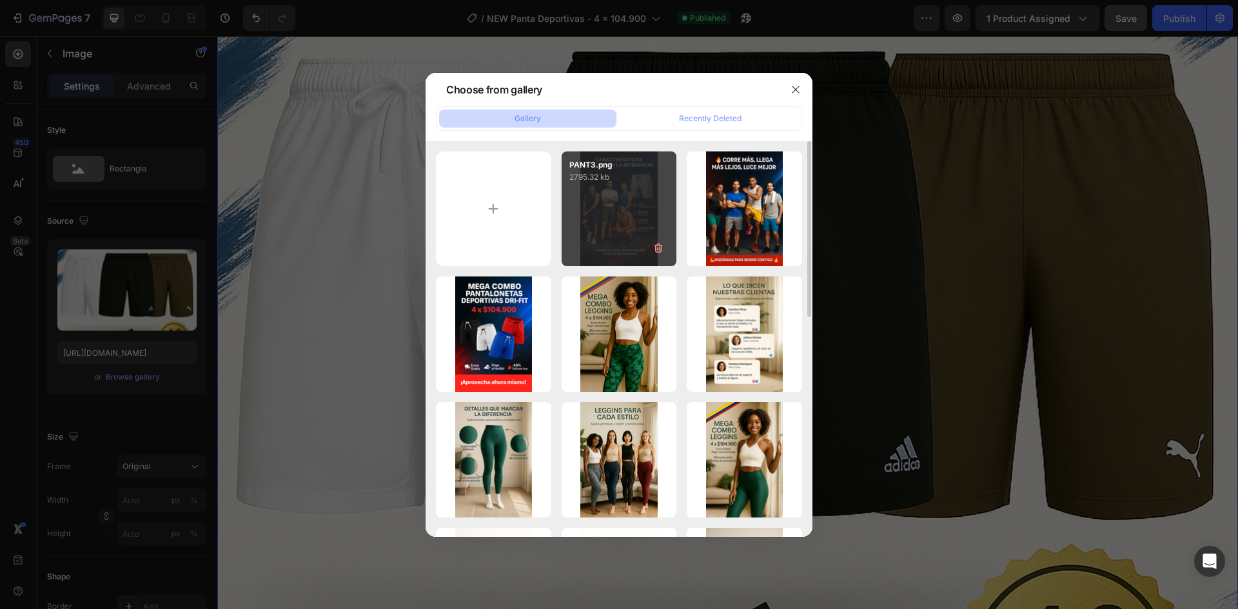
click at [591, 201] on div "PANT3.png 2795.32 kb" at bounding box center [619, 209] width 115 height 115
type input "[URL][DOMAIN_NAME]"
